Goal: Register for event/course

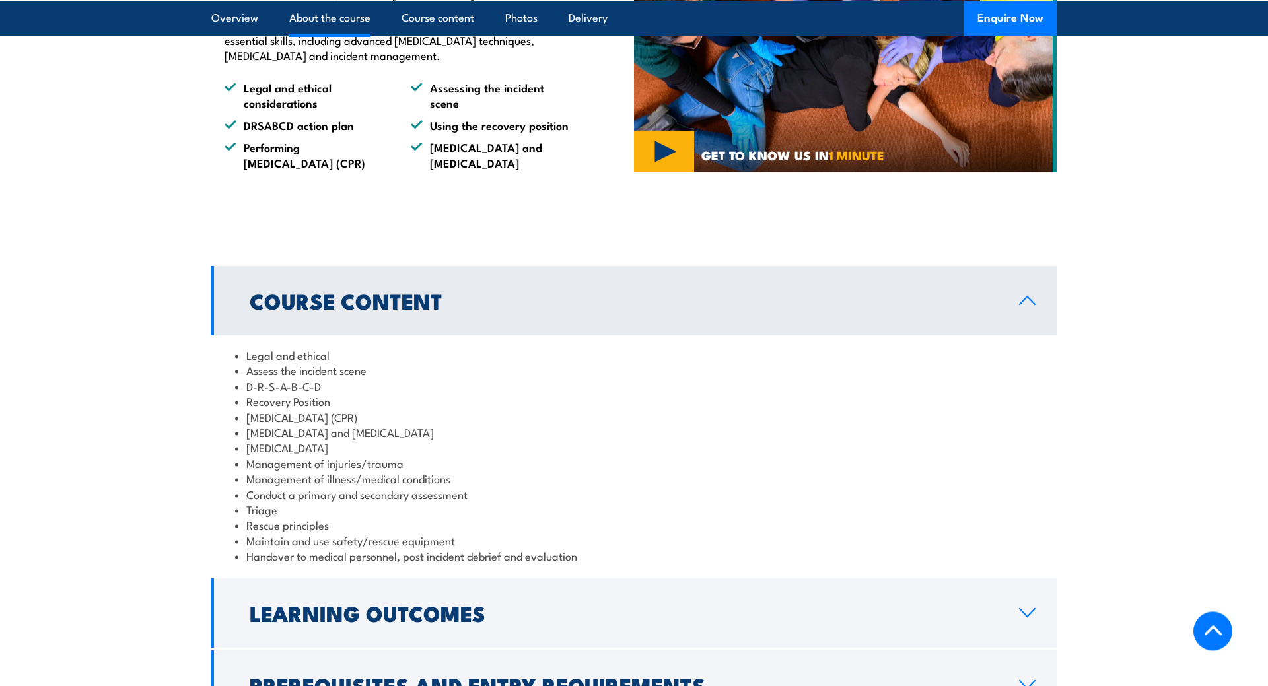
scroll to position [1078, 0]
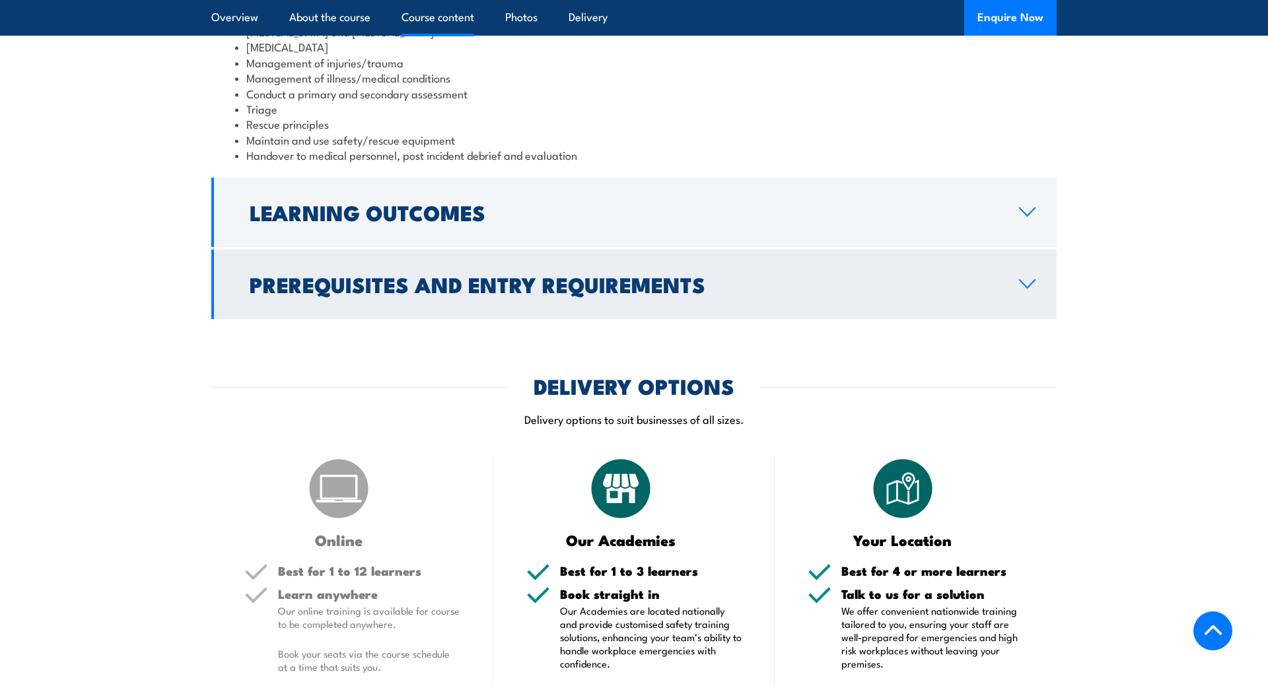
click at [508, 314] on link "Prerequisites and Entry Requirements" at bounding box center [633, 284] width 845 height 69
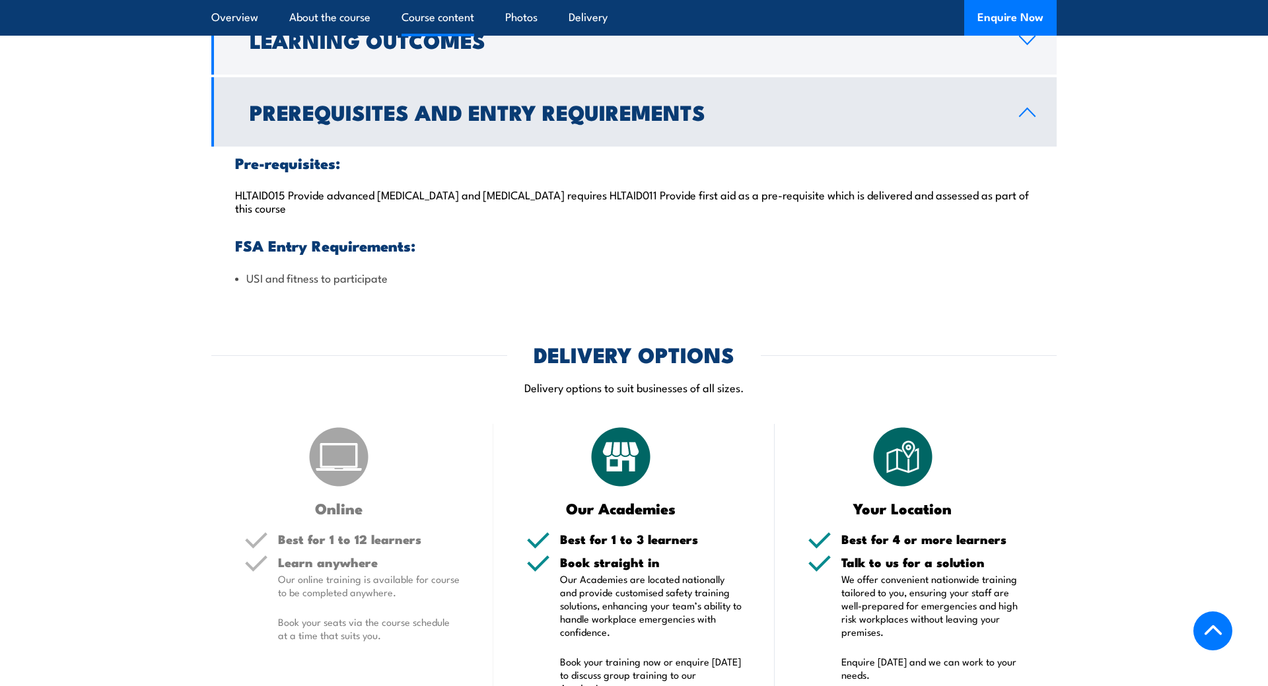
scroll to position [1373, 0]
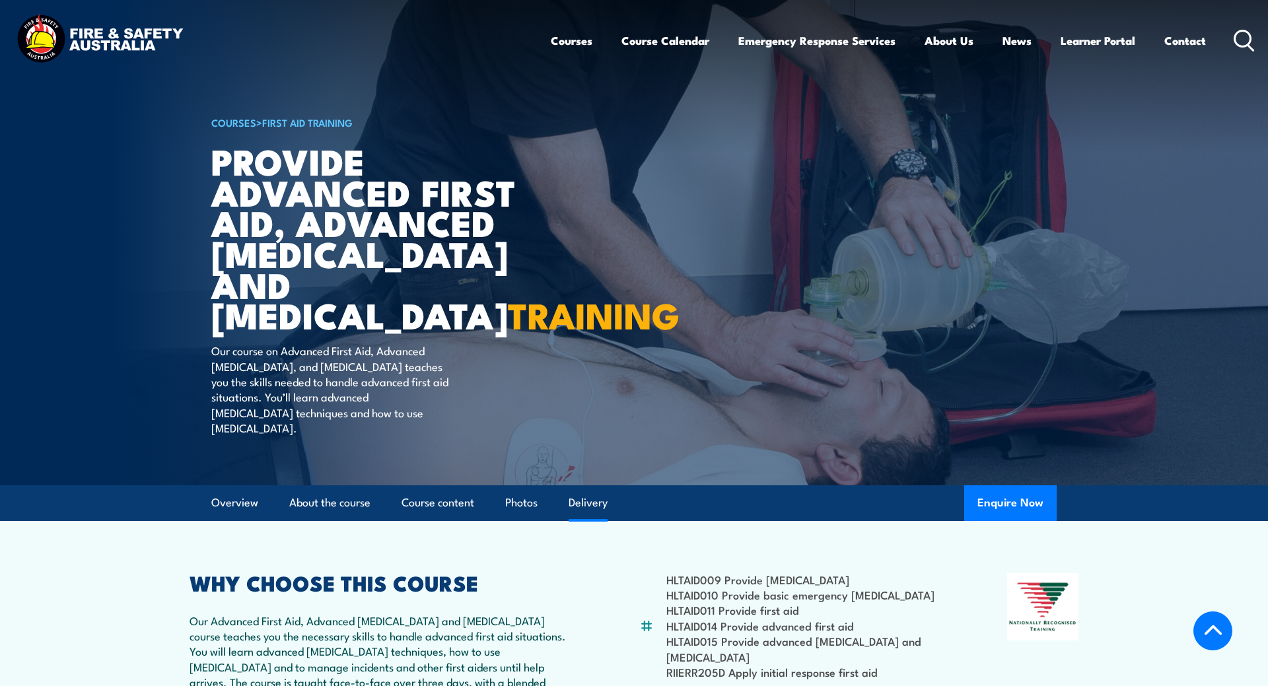
scroll to position [1710, 0]
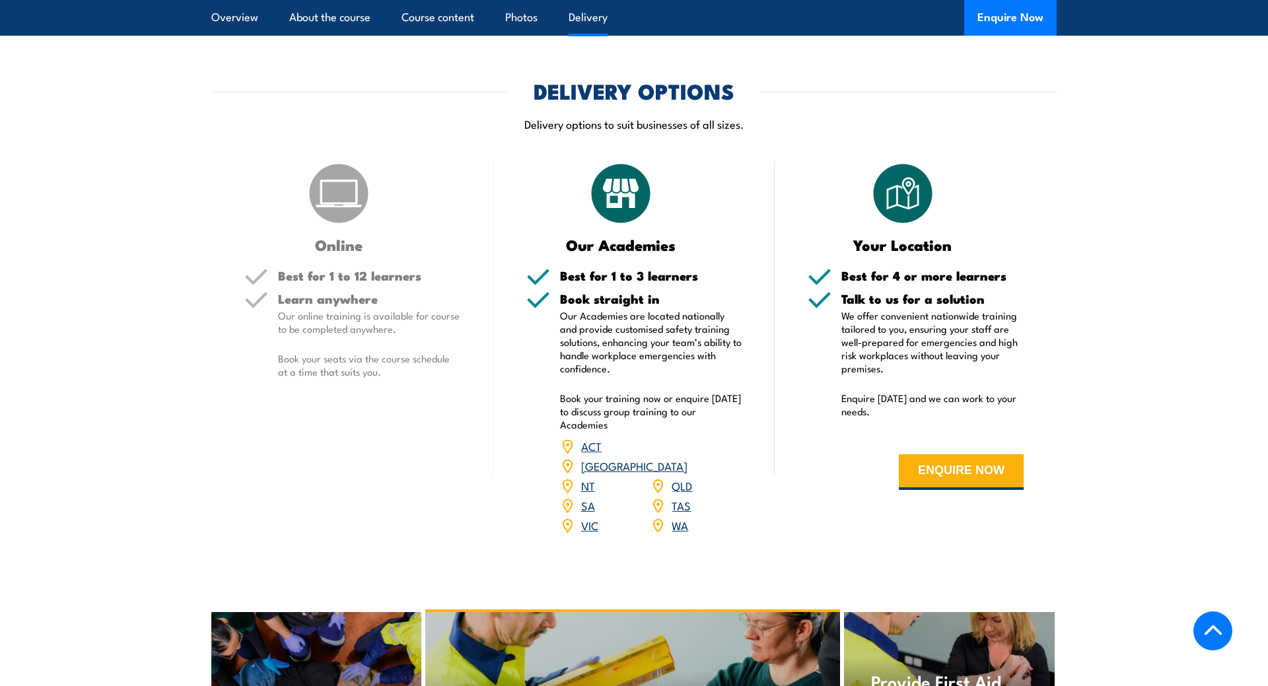
click at [586, 501] on link "SA" at bounding box center [588, 505] width 14 height 16
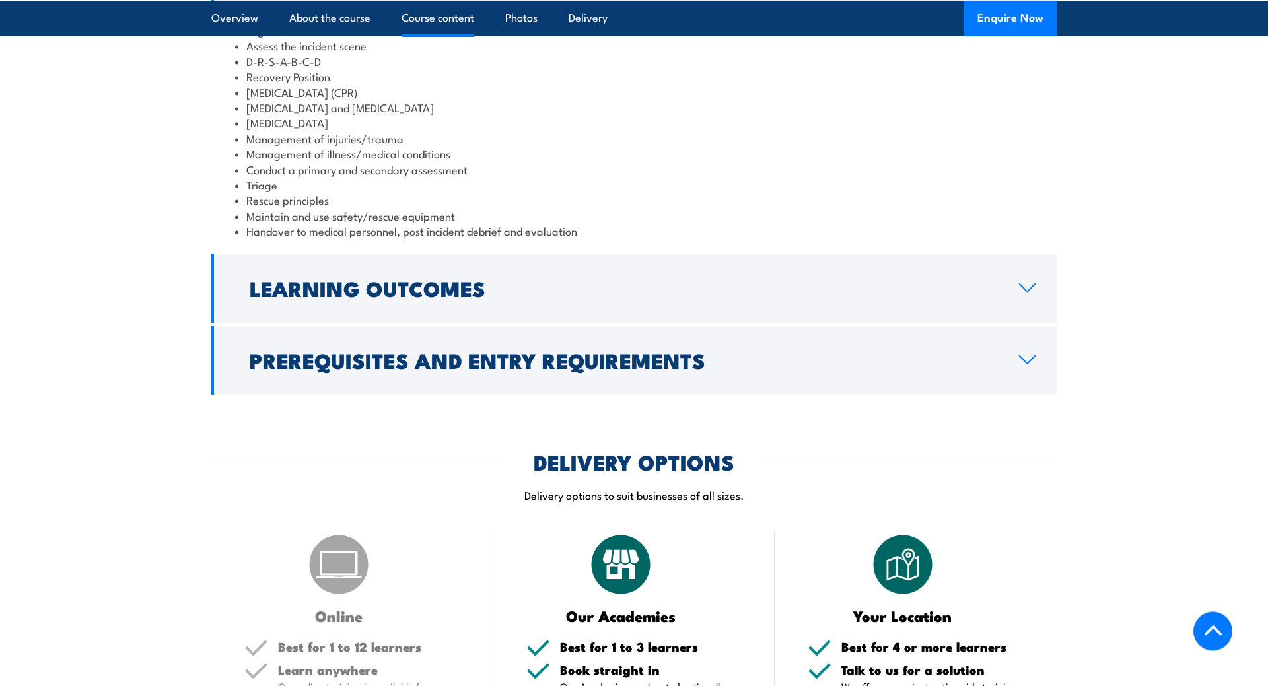
scroll to position [1347, 0]
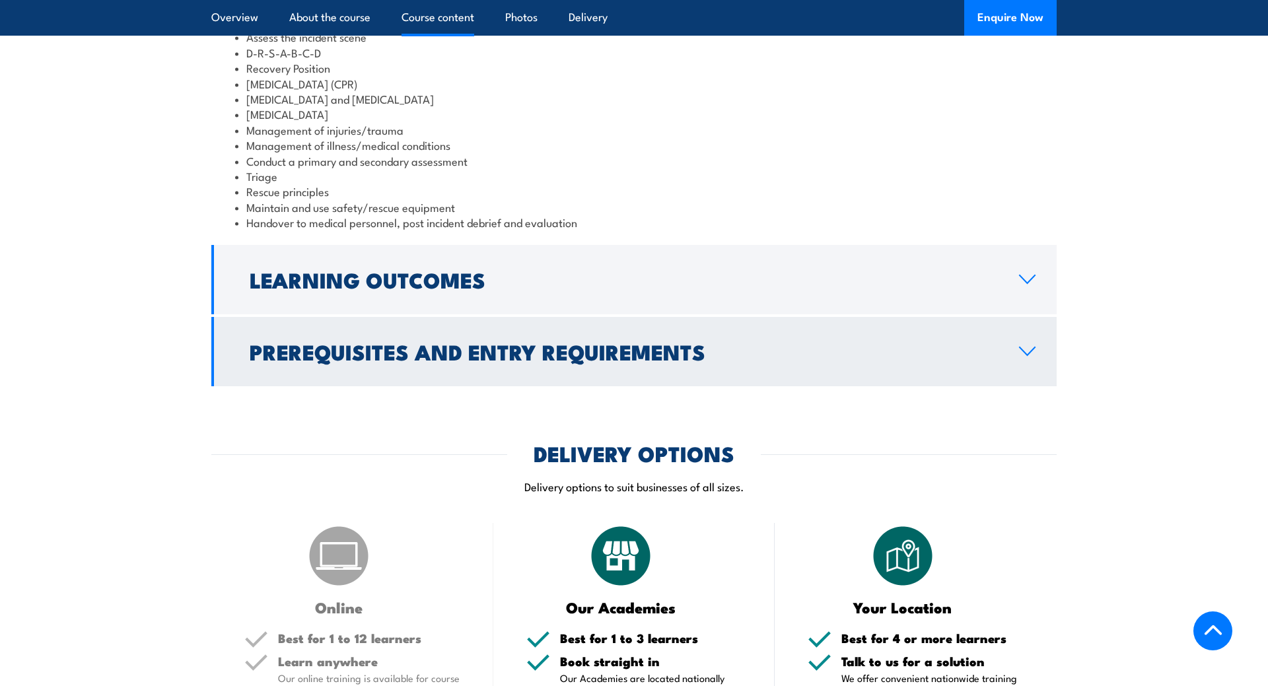
click at [378, 359] on h2 "Prerequisites and Entry Requirements" at bounding box center [624, 351] width 748 height 18
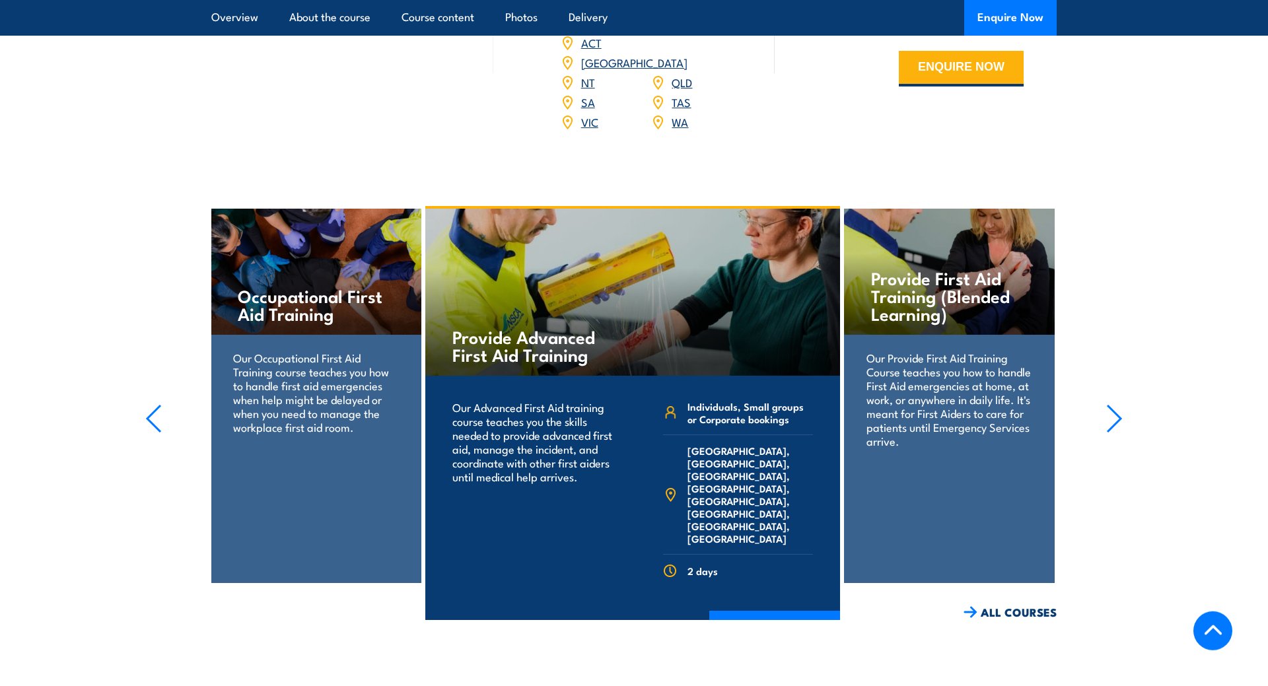
scroll to position [2088, 0]
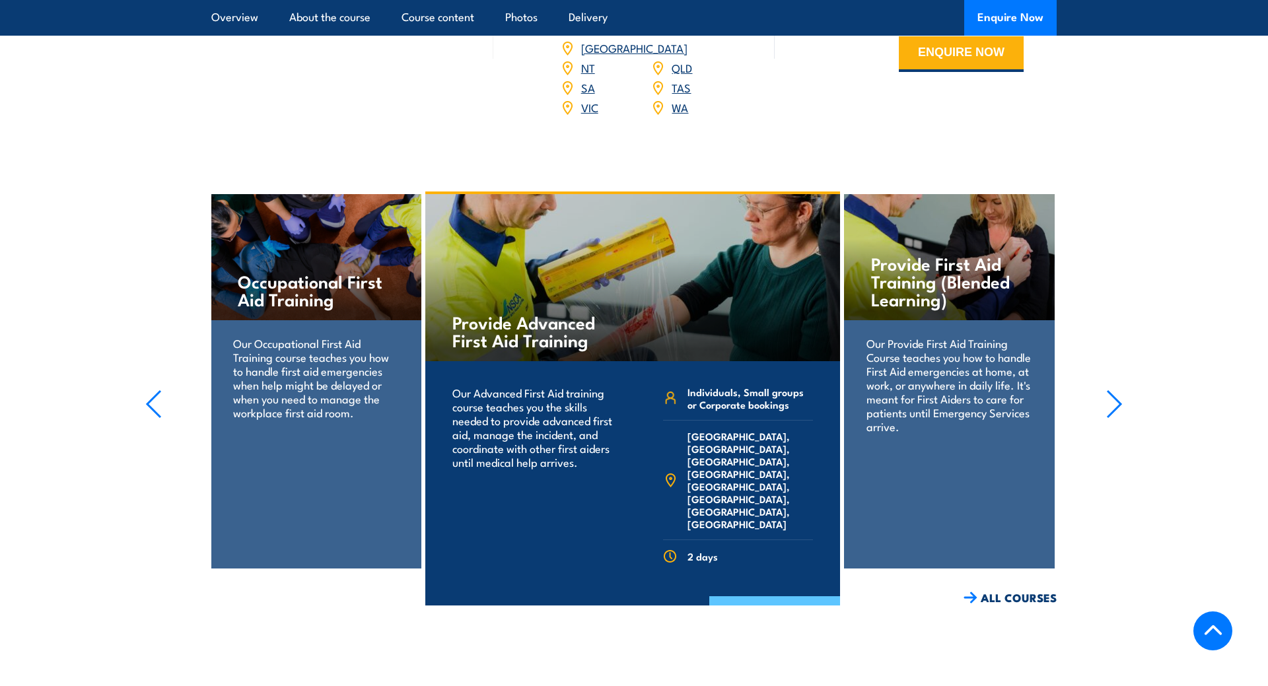
click at [735, 596] on link "COURSE DETAILS" at bounding box center [774, 613] width 131 height 34
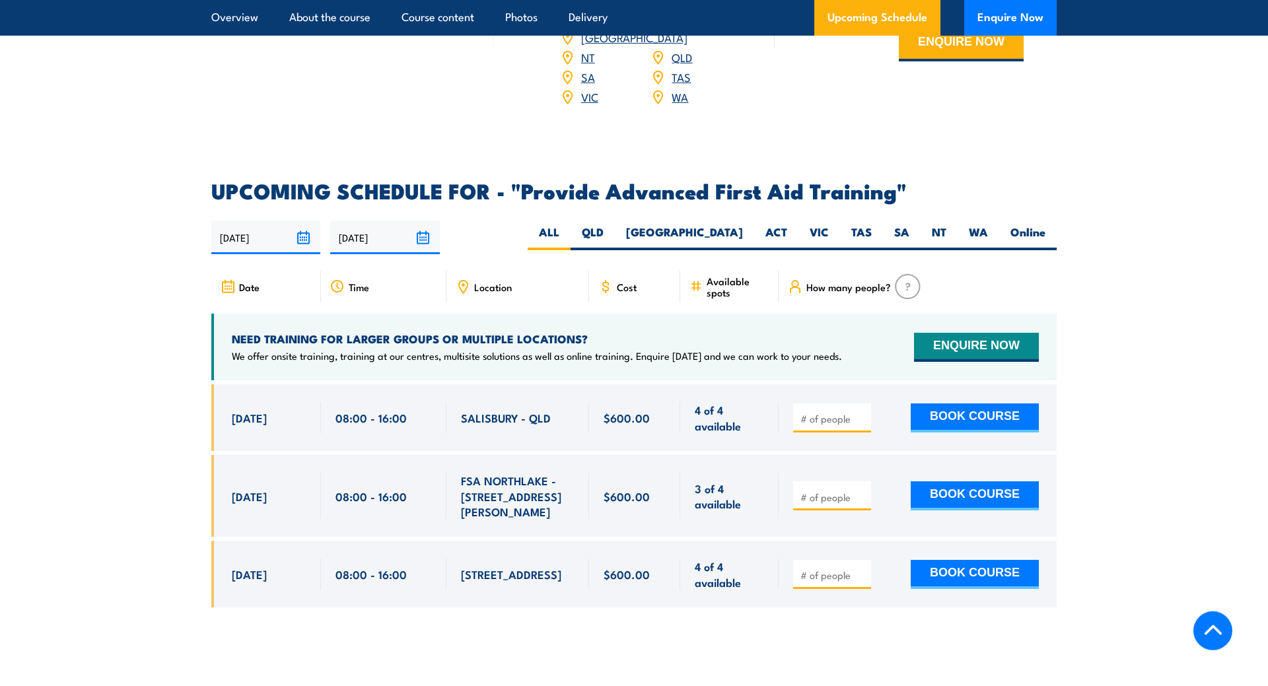
scroll to position [1953, 0]
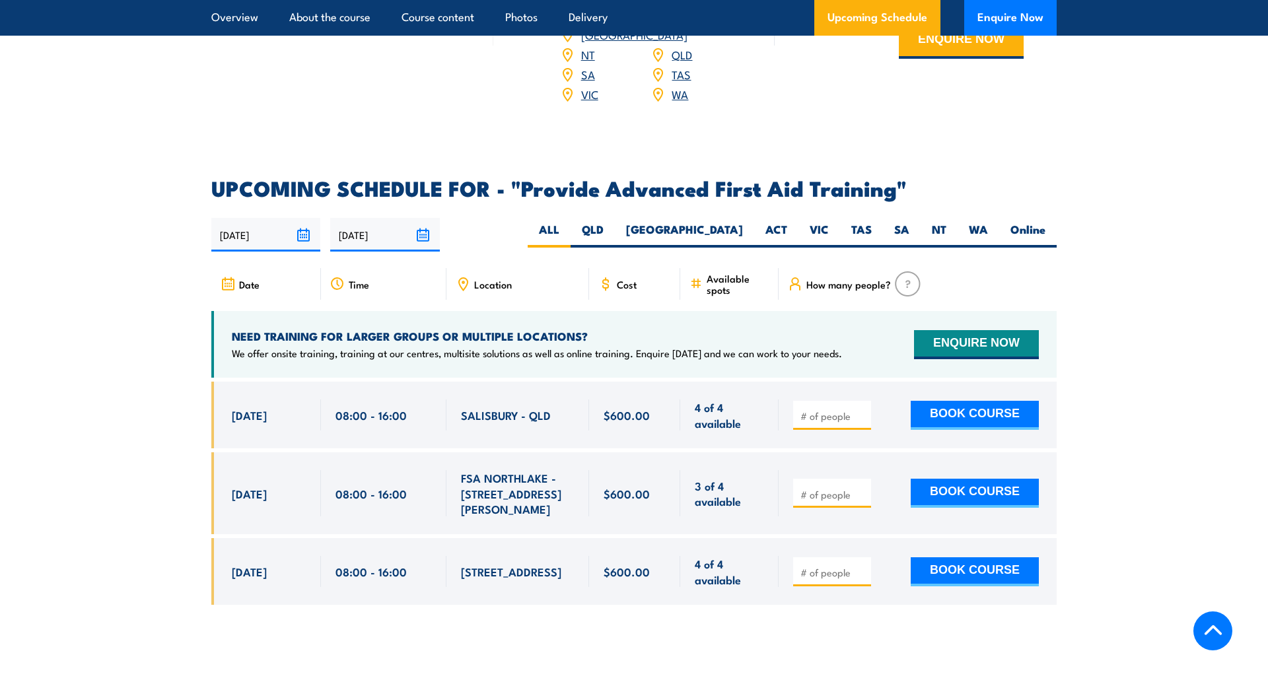
click at [500, 279] on span "Location" at bounding box center [493, 284] width 38 height 11
click at [908, 222] on label "SA" at bounding box center [902, 235] width 38 height 26
click at [909, 222] on input "SA" at bounding box center [913, 226] width 9 height 9
radio input "true"
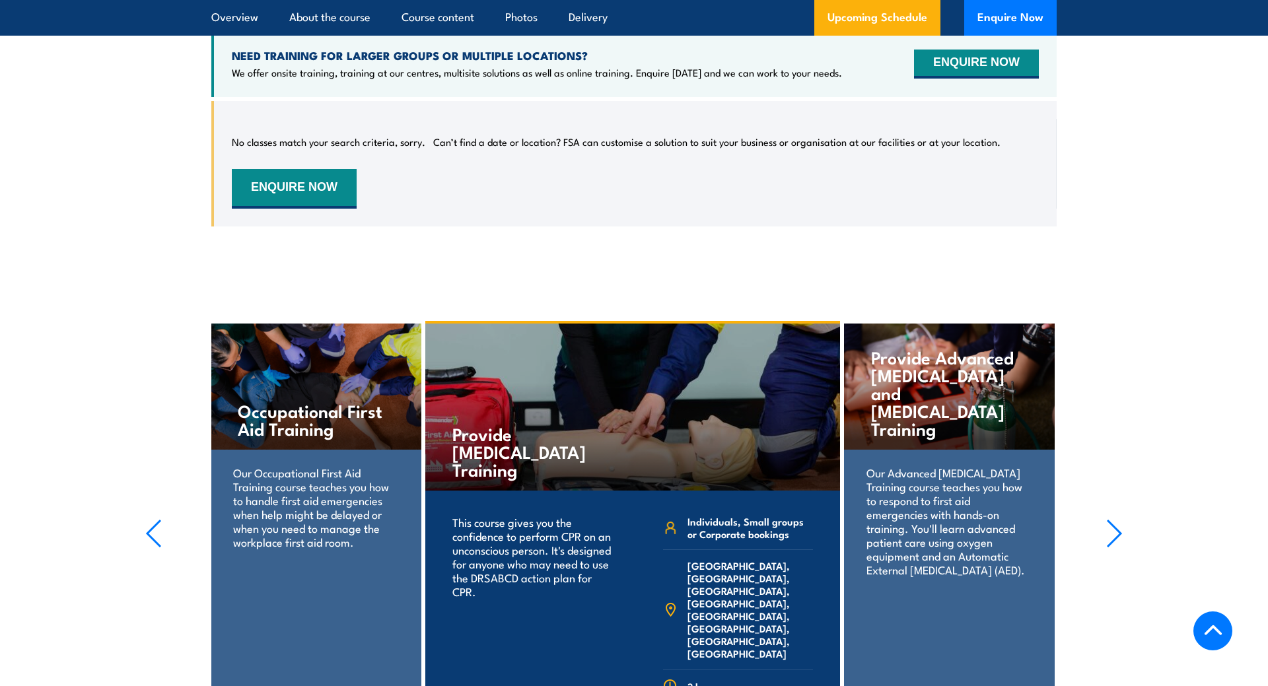
scroll to position [1897, 0]
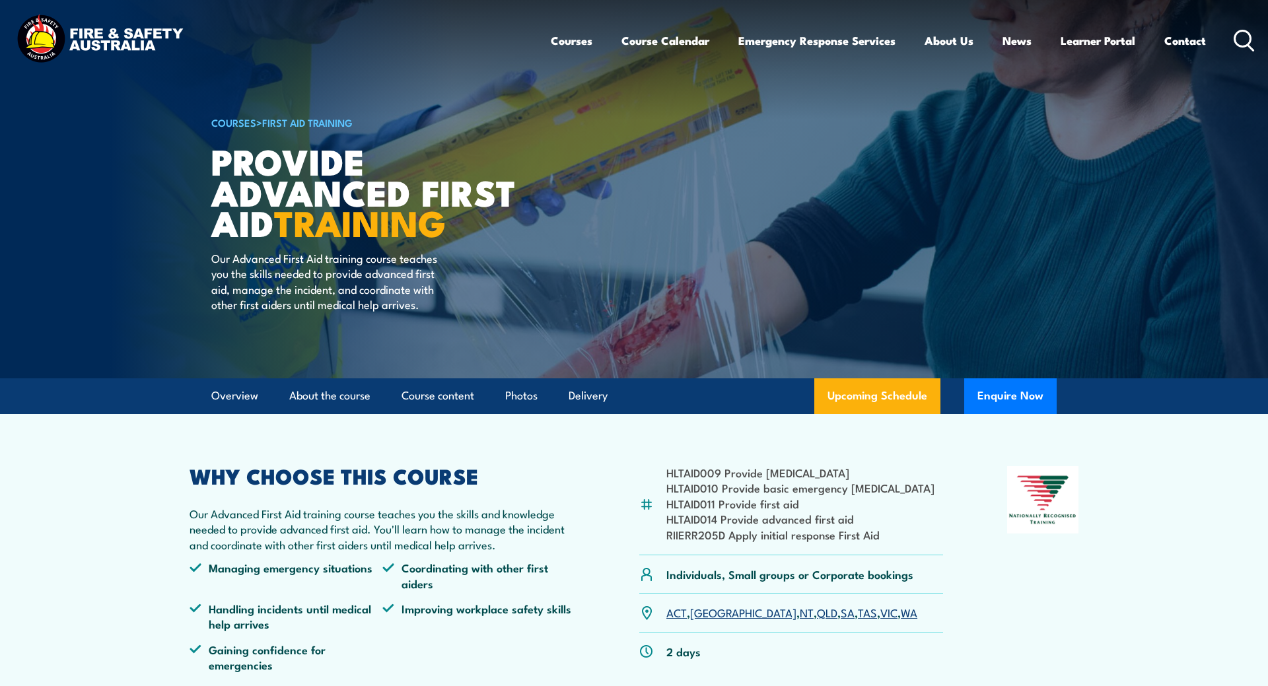
scroll to position [1953, 0]
